Goal: Obtain resource: Obtain resource

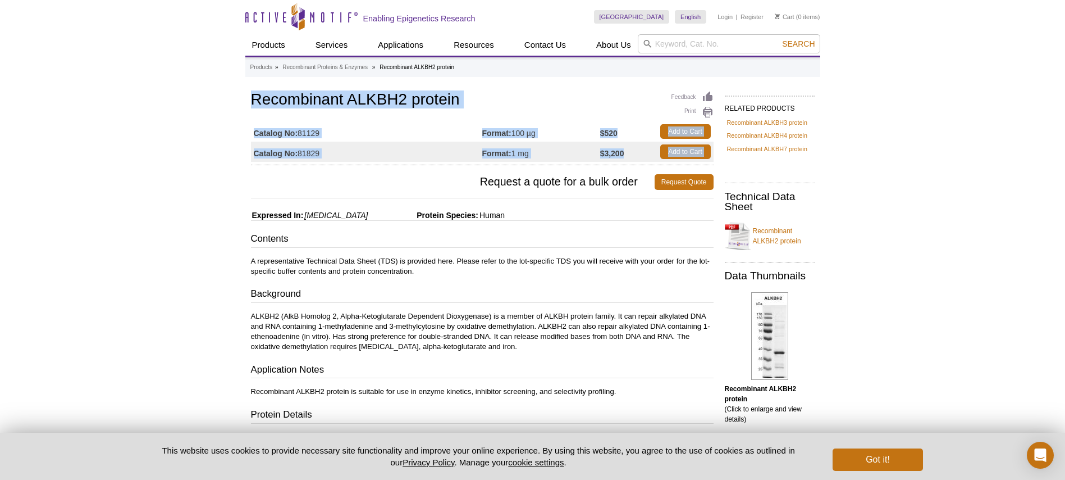
drag, startPoint x: 253, startPoint y: 100, endPoint x: 599, endPoint y: 177, distance: 354.5
click at [602, 169] on div "Feedback Print Recombinant ALKBH2 protein Catalog No: 81129 Format: 100 µg $520…" at bounding box center [479, 408] width 468 height 639
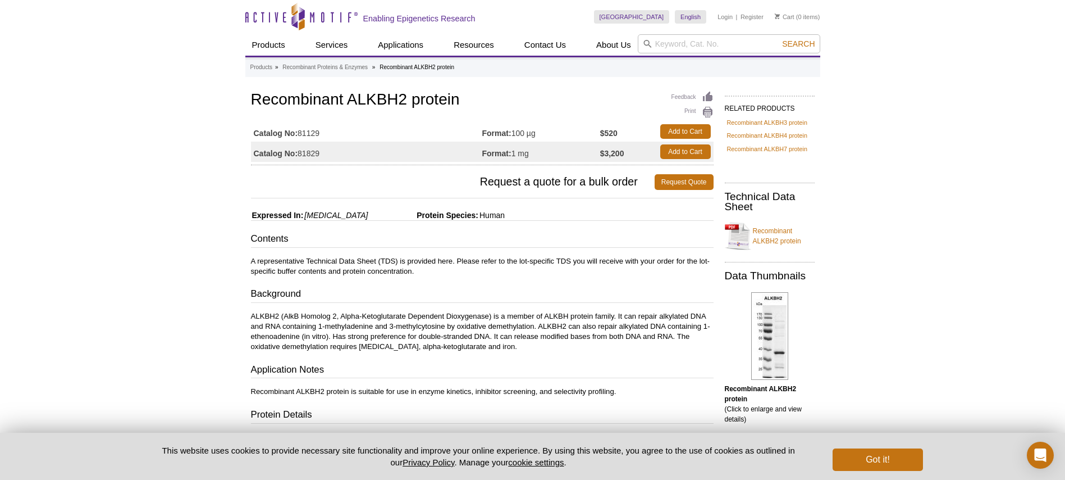
click at [222, 92] on div "Active Motif Logo Enabling Epigenetics Research 0 Search Skip to content Active…" at bounding box center [532, 425] width 1065 height 851
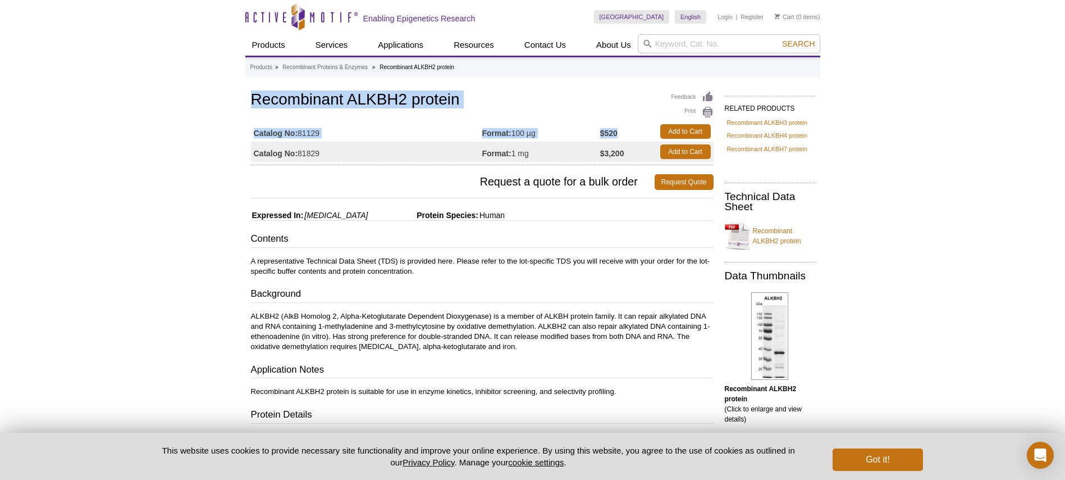
drag, startPoint x: 245, startPoint y: 95, endPoint x: 619, endPoint y: 130, distance: 375.7
click at [619, 130] on div "Feedback Print Recombinant ALKBH2 protein Catalog No: 81129 Format: 100 µg $520…" at bounding box center [479, 408] width 468 height 639
copy div "Recombinant ALKBH2 protein Catalog No: 81129 Format: 100 µg $520"
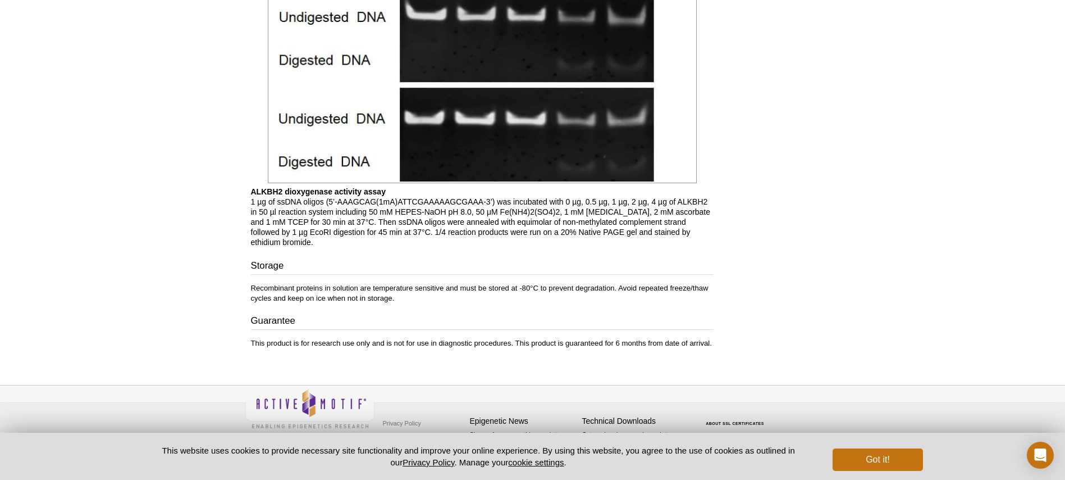
scroll to position [872, 0]
